Goal: Use online tool/utility

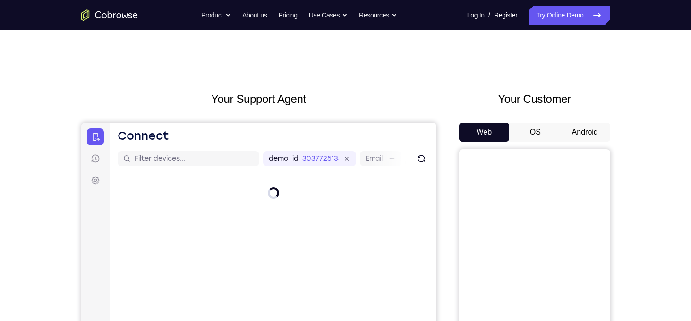
click at [583, 135] on button "Android" at bounding box center [585, 132] width 51 height 19
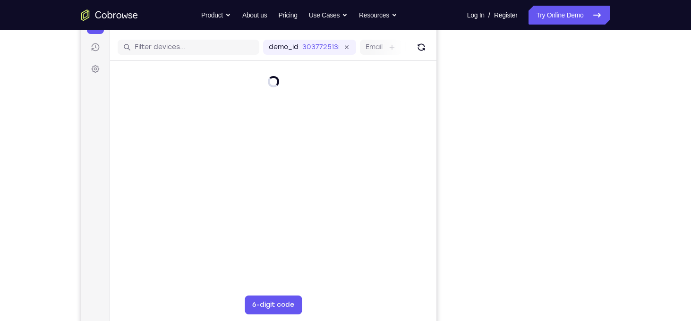
scroll to position [112, 0]
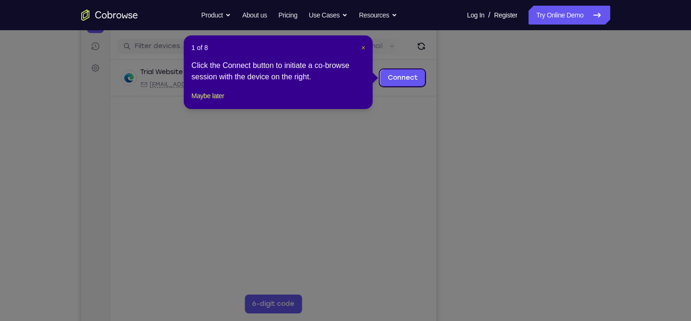
click at [364, 47] on span "×" at bounding box center [364, 48] width 4 height 8
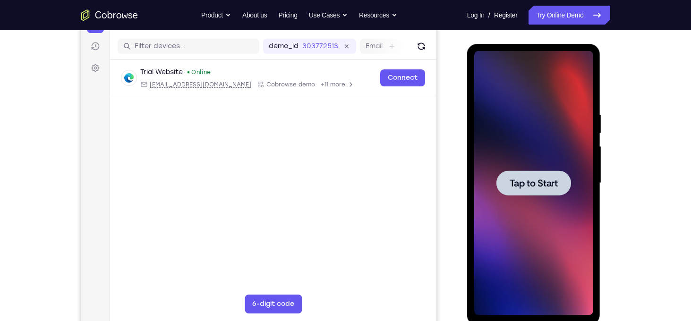
scroll to position [0, 0]
click at [540, 186] on span "Tap to Start" at bounding box center [534, 183] width 48 height 9
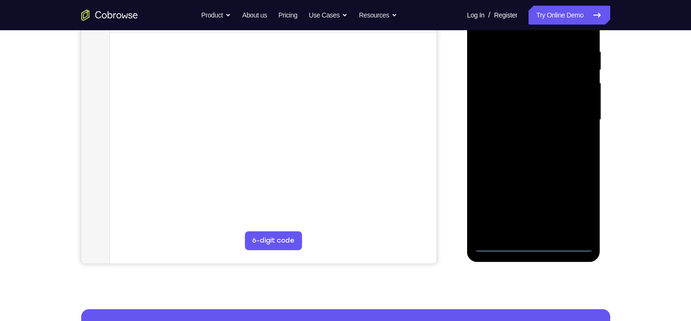
scroll to position [177, 0]
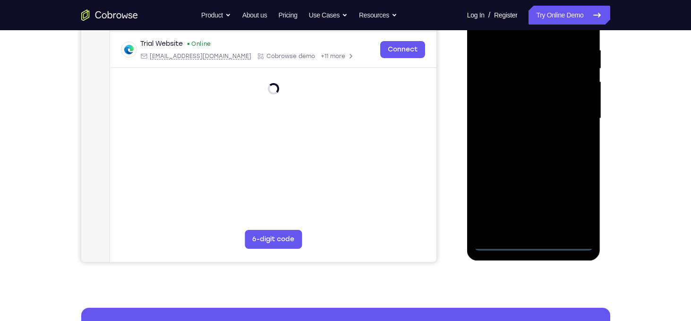
click at [534, 244] on div at bounding box center [534, 118] width 119 height 265
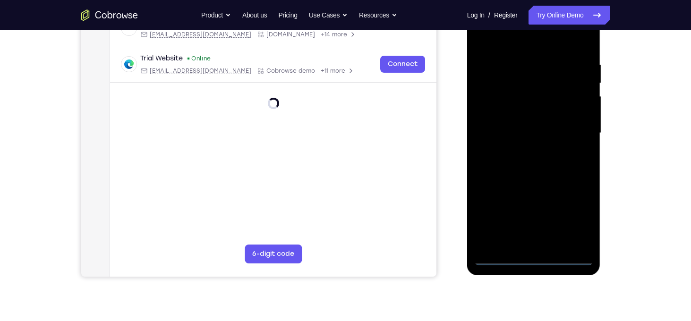
scroll to position [163, 0]
click at [572, 217] on div at bounding box center [534, 133] width 119 height 265
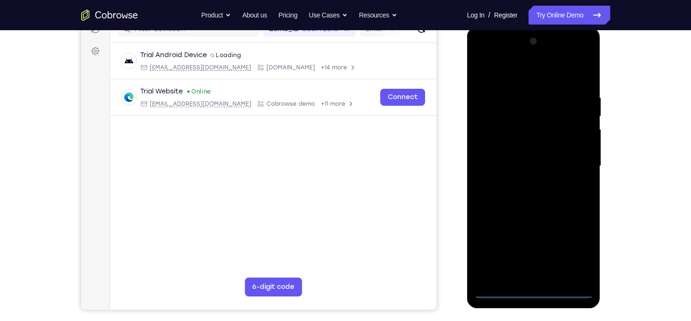
scroll to position [129, 0]
click at [484, 58] on div at bounding box center [534, 167] width 119 height 265
click at [573, 164] on div at bounding box center [534, 167] width 119 height 265
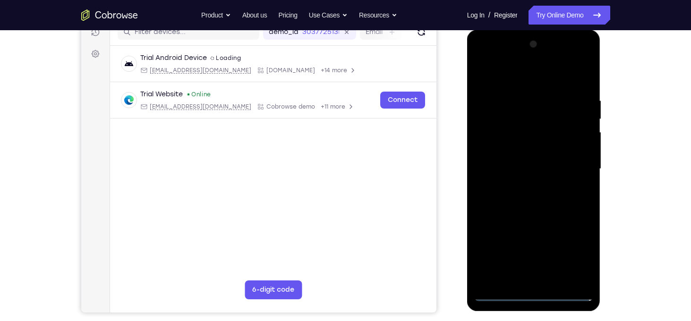
scroll to position [130, 0]
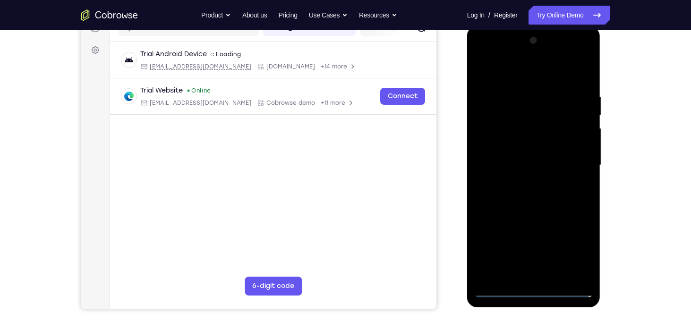
click at [525, 184] on div at bounding box center [534, 165] width 119 height 265
click at [518, 157] on div at bounding box center [534, 165] width 119 height 265
click at [509, 149] on div at bounding box center [534, 165] width 119 height 265
click at [522, 164] on div at bounding box center [534, 165] width 119 height 265
click at [519, 197] on div at bounding box center [534, 165] width 119 height 265
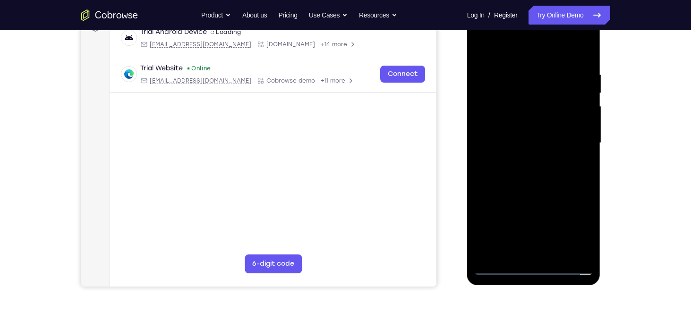
scroll to position [154, 0]
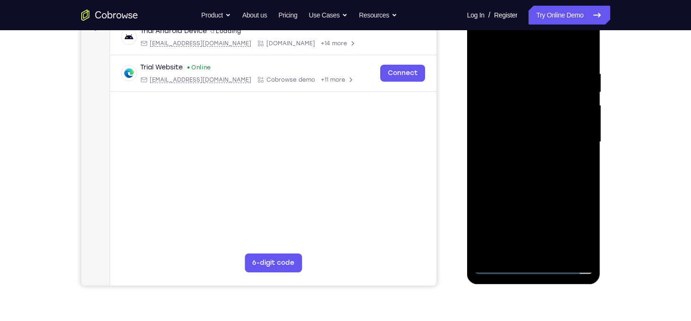
click at [560, 168] on div at bounding box center [534, 142] width 119 height 265
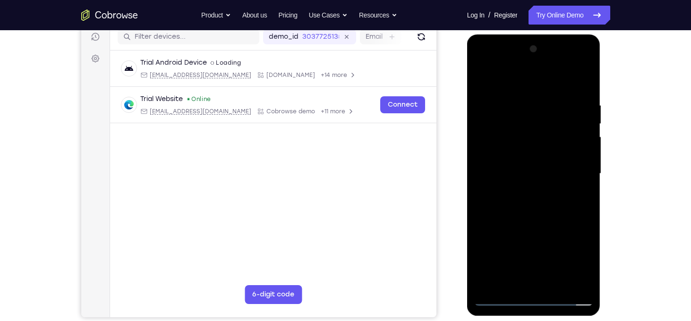
scroll to position [123, 0]
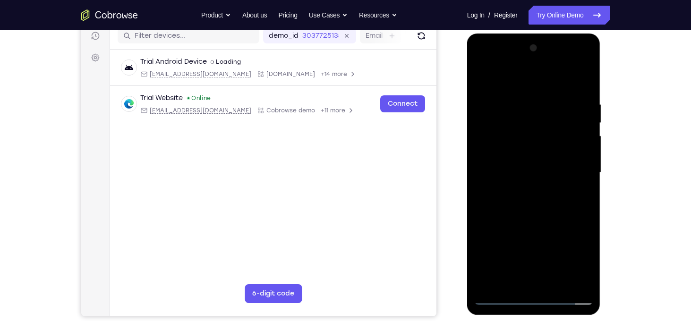
click at [543, 215] on div at bounding box center [534, 173] width 119 height 265
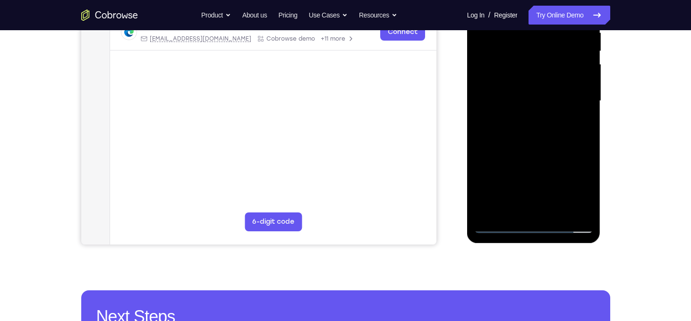
scroll to position [196, 0]
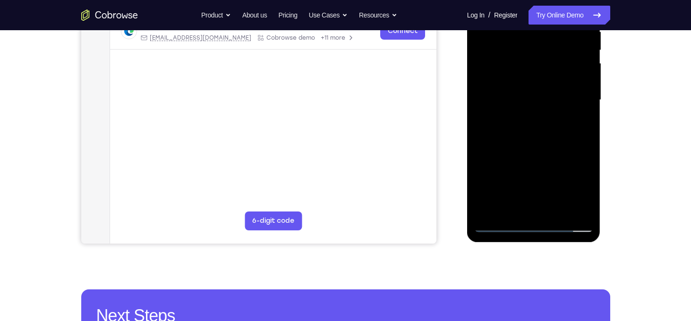
click at [557, 212] on div at bounding box center [534, 100] width 119 height 265
click at [533, 151] on div at bounding box center [534, 100] width 119 height 265
click at [548, 128] on div at bounding box center [534, 100] width 119 height 265
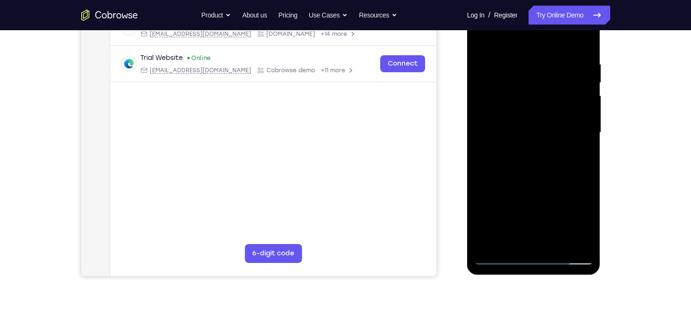
scroll to position [161, 0]
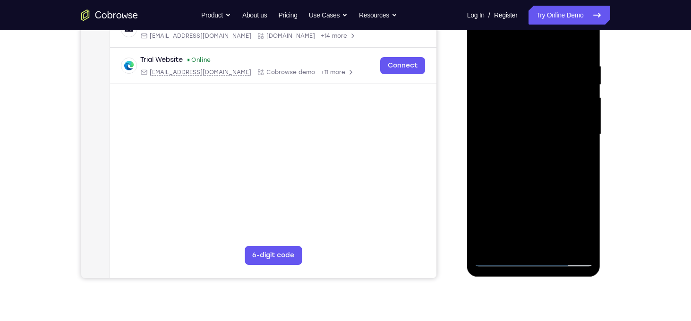
drag, startPoint x: 549, startPoint y: 173, endPoint x: 548, endPoint y: 189, distance: 16.6
click at [548, 189] on div at bounding box center [534, 134] width 119 height 265
drag, startPoint x: 550, startPoint y: 209, endPoint x: 548, endPoint y: 149, distance: 59.6
click at [548, 149] on div at bounding box center [534, 134] width 119 height 265
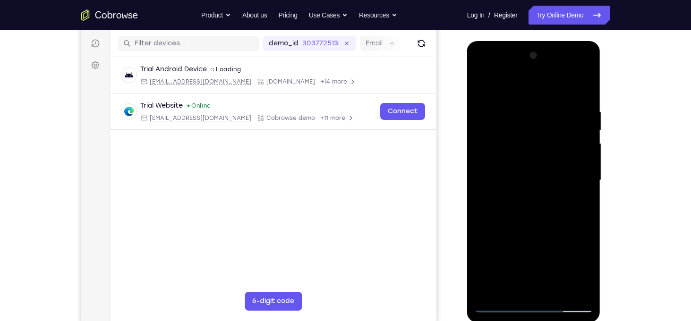
scroll to position [114, 0]
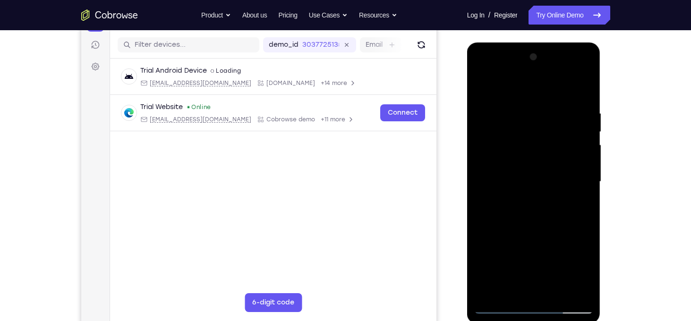
click at [481, 91] on div at bounding box center [534, 182] width 119 height 265
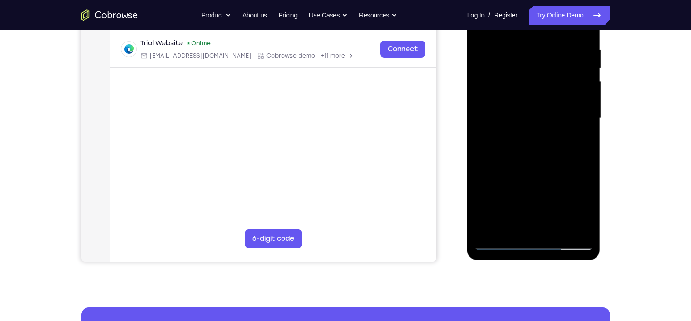
scroll to position [179, 0]
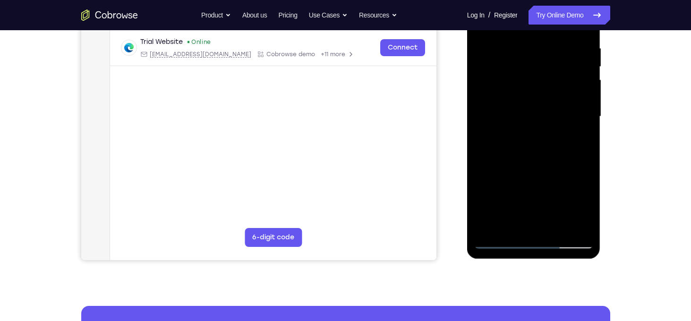
drag, startPoint x: 551, startPoint y: 168, endPoint x: 547, endPoint y: 199, distance: 31.8
click at [547, 199] on div at bounding box center [534, 116] width 119 height 265
click at [540, 112] on div at bounding box center [534, 116] width 119 height 265
click at [579, 140] on div at bounding box center [534, 116] width 119 height 265
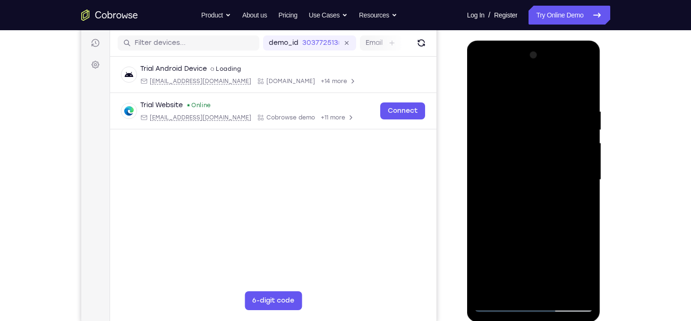
scroll to position [115, 0]
click at [483, 89] on div at bounding box center [534, 180] width 119 height 265
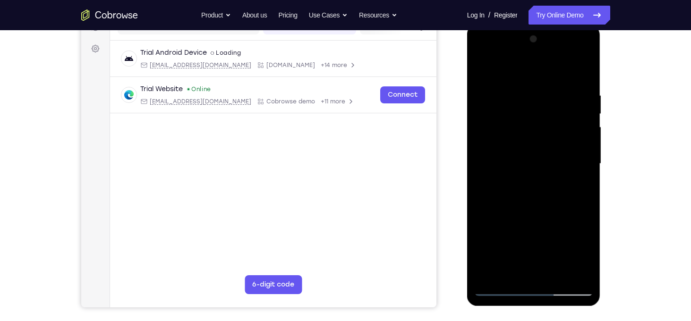
scroll to position [131, 0]
click at [484, 67] on div at bounding box center [534, 164] width 119 height 265
click at [548, 93] on div at bounding box center [534, 164] width 119 height 265
click at [576, 86] on div at bounding box center [534, 164] width 119 height 265
click at [585, 124] on div at bounding box center [534, 164] width 119 height 265
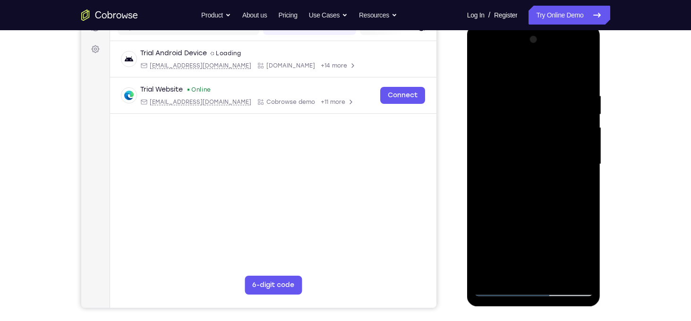
click at [580, 136] on div at bounding box center [534, 164] width 119 height 265
click at [585, 115] on div at bounding box center [534, 164] width 119 height 265
click at [585, 107] on div at bounding box center [534, 164] width 119 height 265
click at [582, 73] on div at bounding box center [534, 164] width 119 height 265
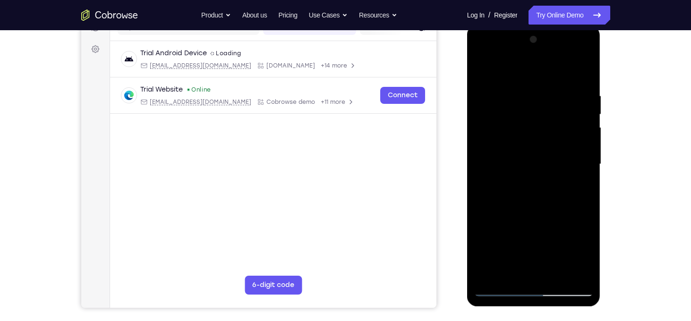
click at [588, 69] on div at bounding box center [534, 164] width 119 height 265
click at [483, 69] on div at bounding box center [534, 164] width 119 height 265
drag, startPoint x: 551, startPoint y: 188, endPoint x: 553, endPoint y: 140, distance: 48.3
click at [553, 140] on div at bounding box center [534, 164] width 119 height 265
drag, startPoint x: 553, startPoint y: 244, endPoint x: 552, endPoint y: 147, distance: 96.4
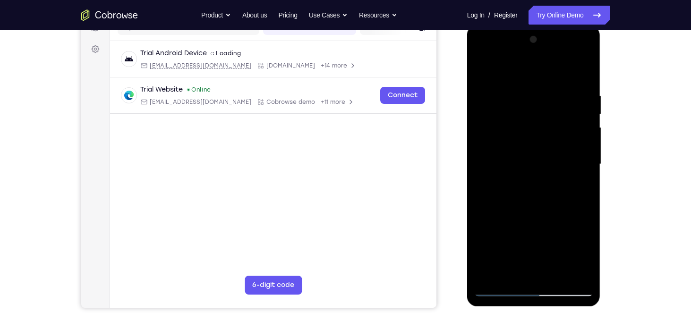
click at [552, 147] on div at bounding box center [534, 164] width 119 height 265
drag, startPoint x: 549, startPoint y: 202, endPoint x: 552, endPoint y: 114, distance: 88.4
click at [552, 114] on div at bounding box center [534, 164] width 119 height 265
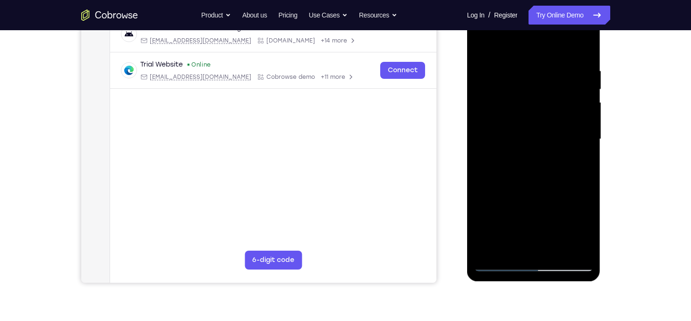
scroll to position [159, 0]
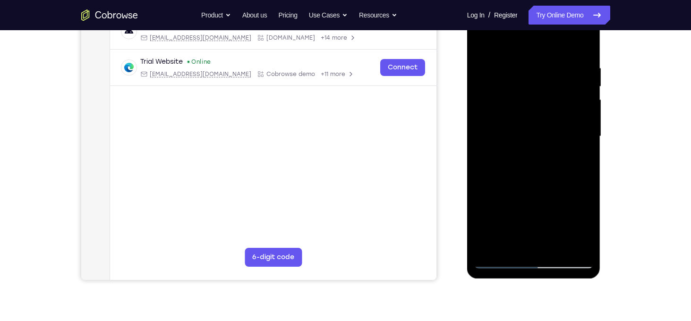
click at [589, 154] on div at bounding box center [534, 136] width 119 height 265
drag, startPoint x: 554, startPoint y: 176, endPoint x: 561, endPoint y: 86, distance: 90.0
click at [561, 86] on div at bounding box center [534, 136] width 119 height 265
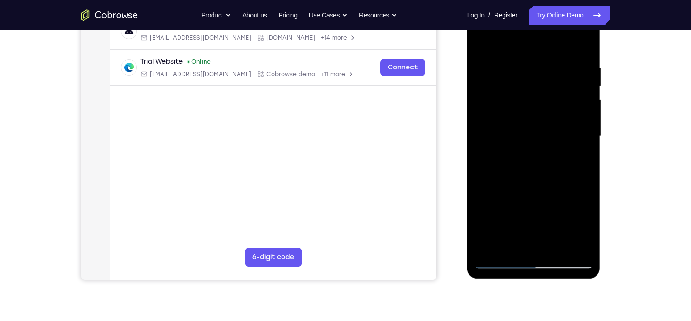
drag, startPoint x: 554, startPoint y: 171, endPoint x: 556, endPoint y: 104, distance: 67.6
click at [556, 104] on div at bounding box center [534, 136] width 119 height 265
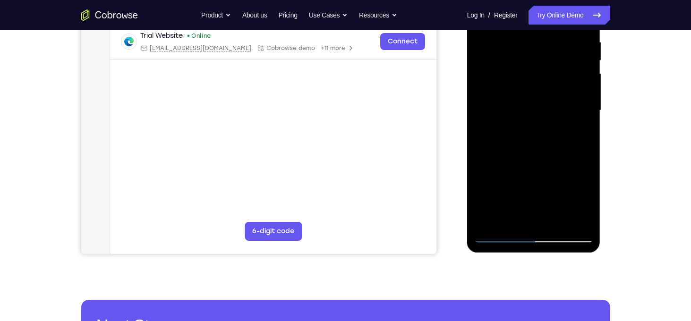
drag, startPoint x: 549, startPoint y: 164, endPoint x: 551, endPoint y: 150, distance: 14.2
click at [551, 150] on div at bounding box center [534, 110] width 119 height 265
click at [588, 154] on div at bounding box center [534, 110] width 119 height 265
click at [588, 156] on div at bounding box center [534, 110] width 119 height 265
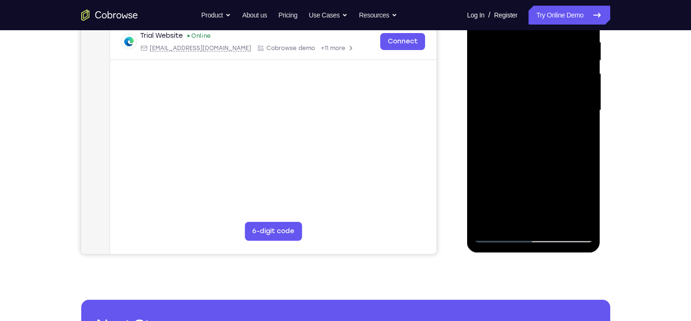
drag, startPoint x: 562, startPoint y: 162, endPoint x: 569, endPoint y: 82, distance: 80.1
click at [569, 82] on div at bounding box center [534, 110] width 119 height 265
drag, startPoint x: 553, startPoint y: 155, endPoint x: 562, endPoint y: 71, distance: 84.6
click at [562, 71] on div at bounding box center [534, 110] width 119 height 265
drag, startPoint x: 550, startPoint y: 163, endPoint x: 558, endPoint y: 96, distance: 67.1
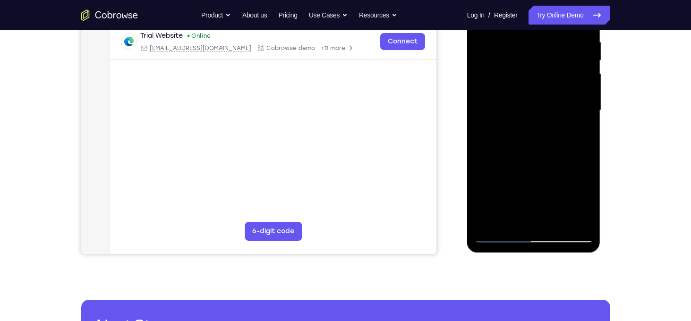
click at [558, 96] on div at bounding box center [534, 110] width 119 height 265
drag, startPoint x: 533, startPoint y: 170, endPoint x: 548, endPoint y: 88, distance: 83.2
click at [548, 88] on div at bounding box center [534, 110] width 119 height 265
drag, startPoint x: 539, startPoint y: 163, endPoint x: 547, endPoint y: 92, distance: 71.9
click at [547, 92] on div at bounding box center [534, 110] width 119 height 265
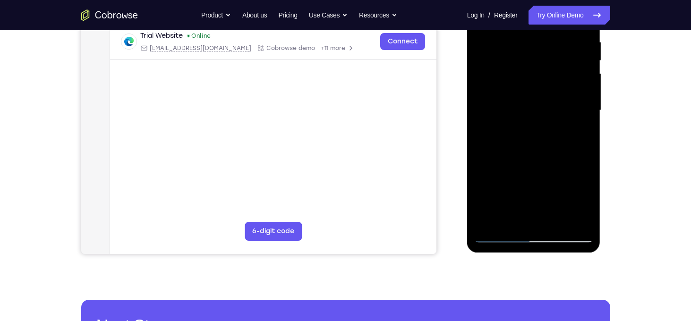
drag, startPoint x: 545, startPoint y: 182, endPoint x: 550, endPoint y: 85, distance: 97.0
click at [550, 85] on div at bounding box center [534, 110] width 119 height 265
drag, startPoint x: 537, startPoint y: 194, endPoint x: 565, endPoint y: 65, distance: 131.5
click at [565, 65] on div at bounding box center [534, 110] width 119 height 265
drag, startPoint x: 545, startPoint y: 185, endPoint x: 559, endPoint y: 108, distance: 77.7
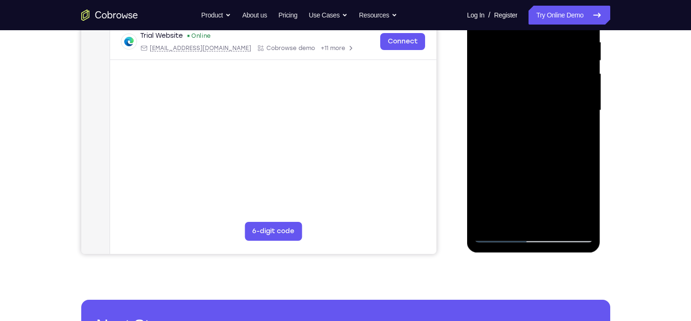
click at [559, 108] on div at bounding box center [534, 110] width 119 height 265
drag, startPoint x: 549, startPoint y: 189, endPoint x: 561, endPoint y: 90, distance: 99.6
click at [561, 90] on div at bounding box center [534, 110] width 119 height 265
drag, startPoint x: 535, startPoint y: 190, endPoint x: 560, endPoint y: 79, distance: 113.3
click at [560, 79] on div at bounding box center [534, 110] width 119 height 265
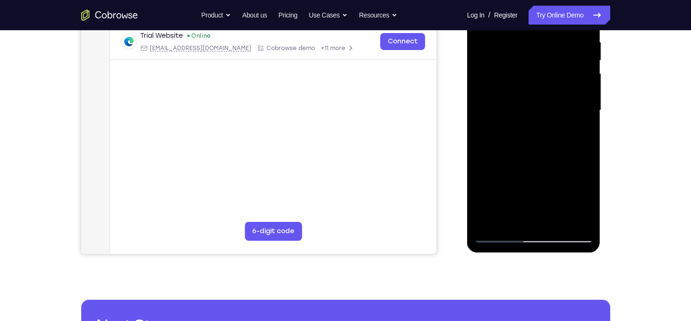
drag, startPoint x: 538, startPoint y: 181, endPoint x: 562, endPoint y: 64, distance: 119.6
click at [562, 64] on div at bounding box center [534, 110] width 119 height 265
drag, startPoint x: 533, startPoint y: 172, endPoint x: 544, endPoint y: 64, distance: 108.8
click at [544, 64] on div at bounding box center [534, 110] width 119 height 265
drag, startPoint x: 533, startPoint y: 157, endPoint x: 546, endPoint y: 64, distance: 94.6
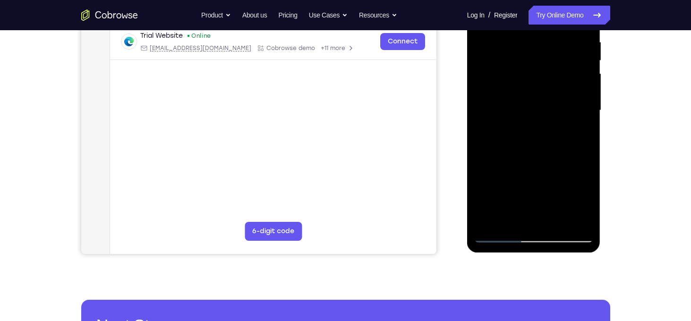
click at [546, 64] on div at bounding box center [534, 110] width 119 height 265
drag, startPoint x: 545, startPoint y: 165, endPoint x: 556, endPoint y: 60, distance: 105.9
click at [556, 60] on div at bounding box center [534, 110] width 119 height 265
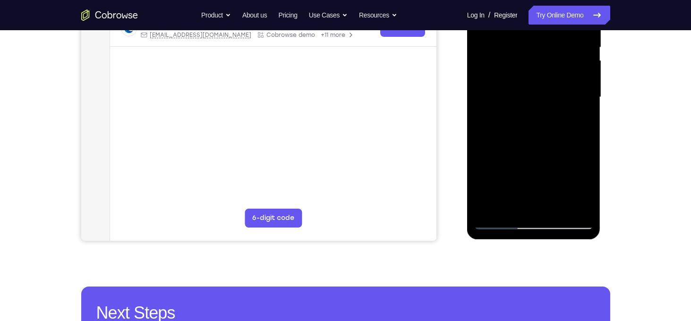
scroll to position [200, 0]
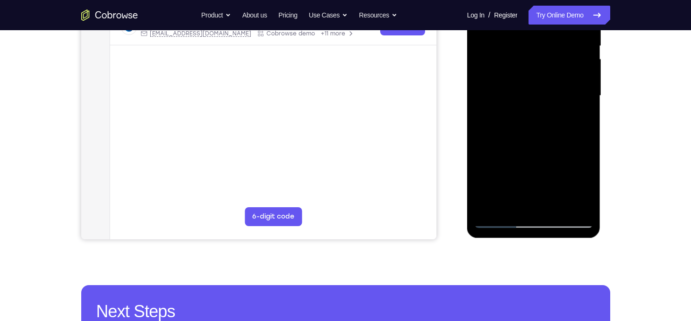
drag, startPoint x: 546, startPoint y: 173, endPoint x: 551, endPoint y: 64, distance: 108.3
click at [551, 64] on div at bounding box center [534, 96] width 119 height 265
drag, startPoint x: 544, startPoint y: 156, endPoint x: 549, endPoint y: 101, distance: 55.0
click at [549, 101] on div at bounding box center [534, 96] width 119 height 265
drag, startPoint x: 540, startPoint y: 165, endPoint x: 548, endPoint y: 69, distance: 96.7
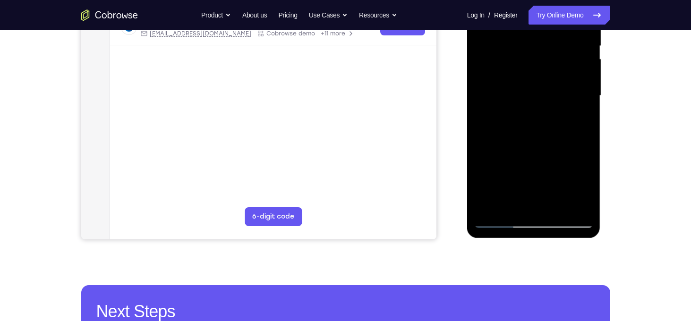
click at [548, 69] on div at bounding box center [534, 96] width 119 height 265
drag, startPoint x: 544, startPoint y: 148, endPoint x: 552, endPoint y: 52, distance: 96.3
click at [552, 52] on div at bounding box center [534, 96] width 119 height 265
drag, startPoint x: 547, startPoint y: 159, endPoint x: 557, endPoint y: 76, distance: 83.2
click at [557, 76] on div at bounding box center [534, 96] width 119 height 265
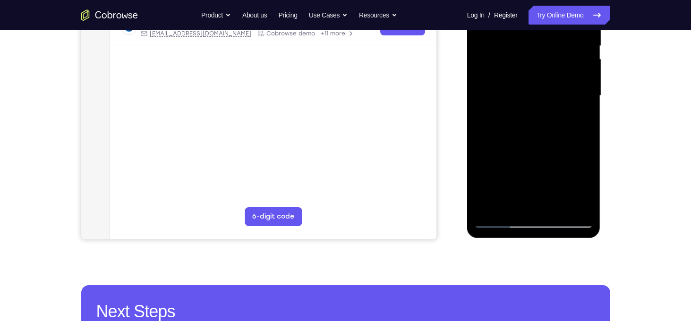
drag, startPoint x: 540, startPoint y: 138, endPoint x: 541, endPoint y: 76, distance: 62.9
click at [541, 76] on div at bounding box center [534, 96] width 119 height 265
drag, startPoint x: 547, startPoint y: 160, endPoint x: 556, endPoint y: 48, distance: 112.4
click at [556, 48] on div at bounding box center [534, 96] width 119 height 265
click at [556, 206] on div at bounding box center [534, 96] width 119 height 265
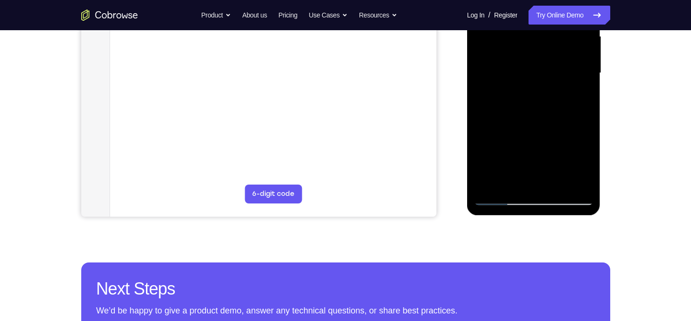
scroll to position [180, 0]
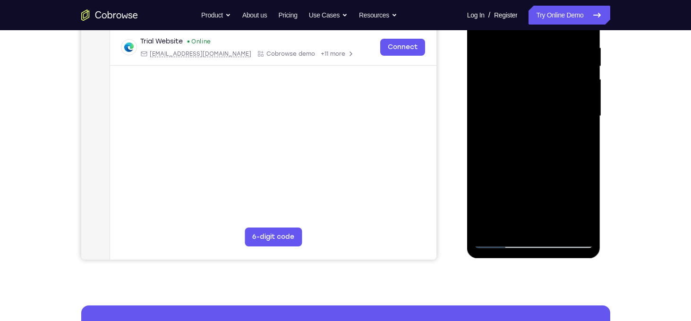
click at [519, 107] on div at bounding box center [534, 116] width 119 height 265
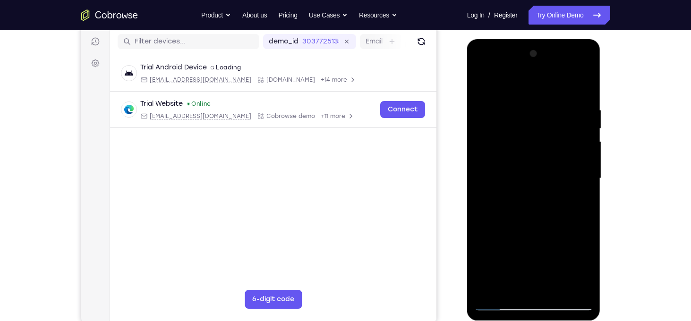
scroll to position [114, 0]
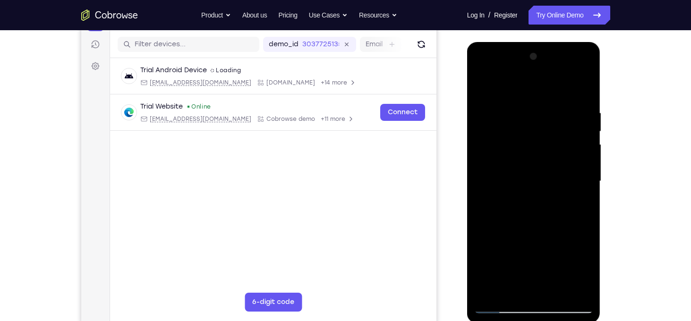
click at [483, 89] on div at bounding box center [534, 181] width 119 height 265
click at [485, 86] on div at bounding box center [534, 181] width 119 height 265
click at [579, 98] on div at bounding box center [534, 181] width 119 height 265
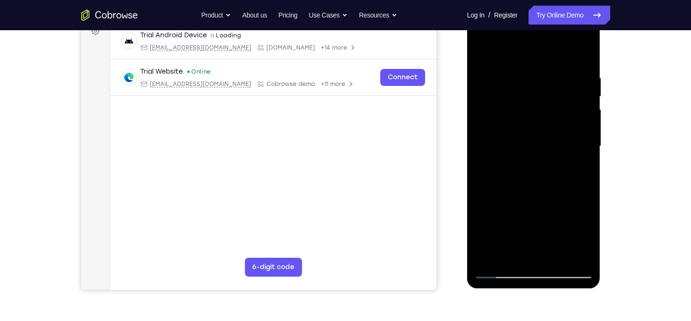
scroll to position [150, 0]
click at [576, 166] on div at bounding box center [534, 146] width 119 height 265
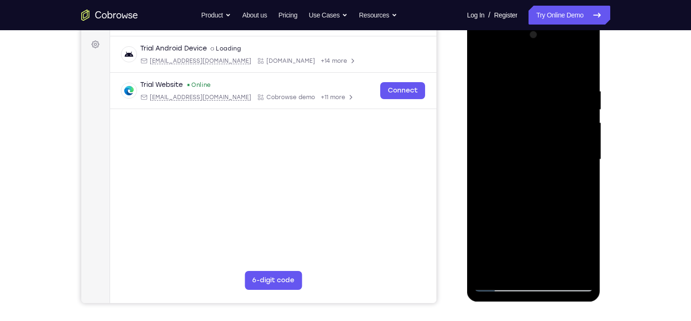
scroll to position [136, 0]
click at [582, 132] on div at bounding box center [534, 160] width 119 height 265
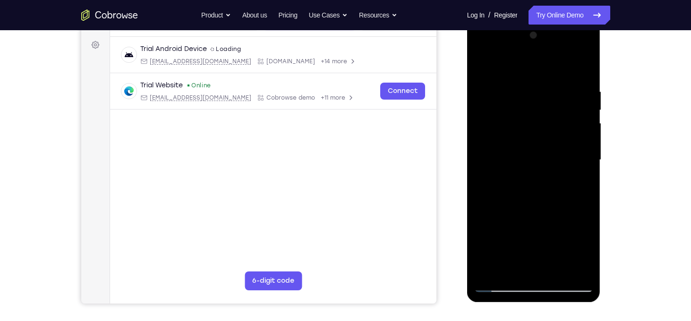
click at [582, 132] on div at bounding box center [534, 160] width 119 height 265
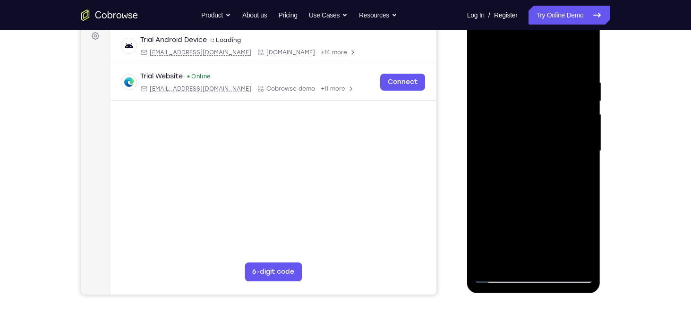
scroll to position [138, 0]
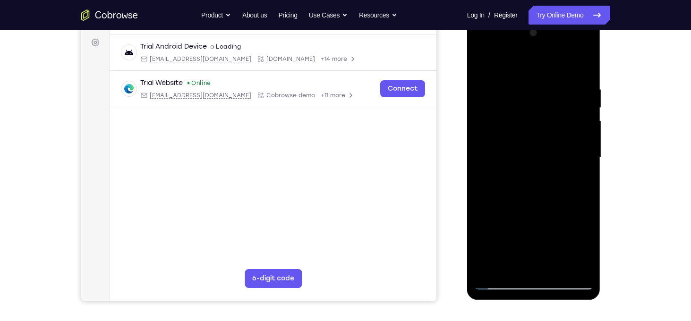
click at [576, 154] on div at bounding box center [534, 158] width 119 height 265
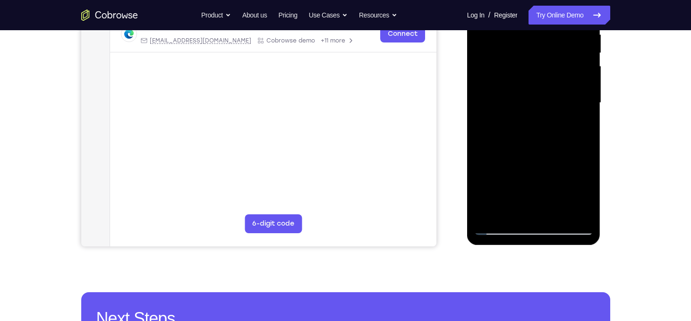
scroll to position [198, 0]
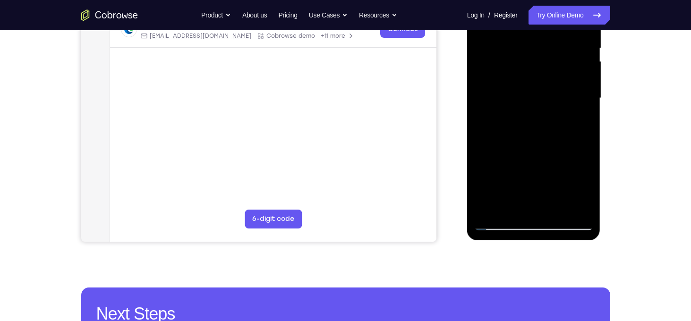
click at [579, 123] on div at bounding box center [534, 98] width 119 height 265
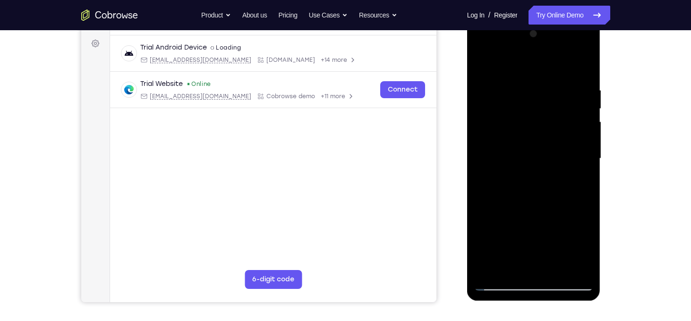
scroll to position [140, 0]
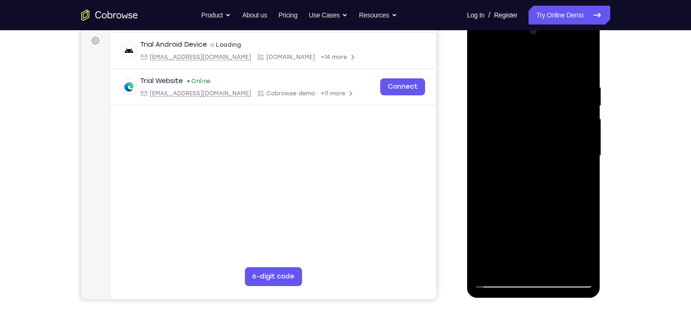
drag, startPoint x: 583, startPoint y: 170, endPoint x: 502, endPoint y: 156, distance: 82.1
click at [502, 156] on div at bounding box center [534, 156] width 119 height 265
drag, startPoint x: 583, startPoint y: 159, endPoint x: 479, endPoint y: 155, distance: 104.0
click at [479, 155] on div at bounding box center [534, 156] width 119 height 265
drag, startPoint x: 549, startPoint y: 167, endPoint x: 469, endPoint y: 167, distance: 80.3
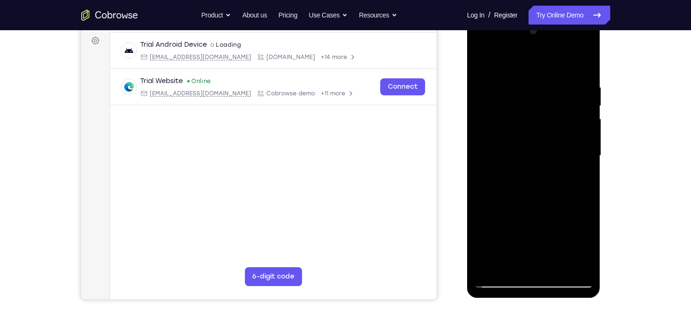
click at [469, 167] on div at bounding box center [534, 158] width 134 height 282
drag, startPoint x: 568, startPoint y: 172, endPoint x: 453, endPoint y: 161, distance: 115.8
click at [467, 161] on html "Online web based iOS Simulators and Android Emulators. Run iPhone, iPad, Mobile…" at bounding box center [534, 159] width 135 height 284
drag, startPoint x: 584, startPoint y: 179, endPoint x: 472, endPoint y: 167, distance: 113.1
click at [472, 167] on div at bounding box center [534, 158] width 134 height 282
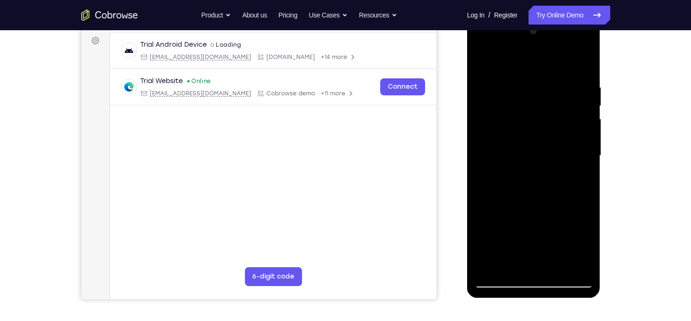
click at [588, 155] on div at bounding box center [534, 156] width 119 height 265
drag, startPoint x: 588, startPoint y: 156, endPoint x: 484, endPoint y: 158, distance: 104.5
click at [484, 158] on div at bounding box center [534, 156] width 119 height 265
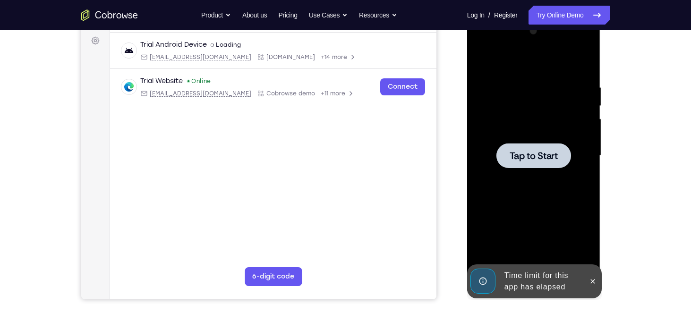
drag, startPoint x: 581, startPoint y: 170, endPoint x: 498, endPoint y: 164, distance: 82.9
click at [498, 17] on div "Tap to Start" at bounding box center [534, 17] width 134 height 0
